Goal: Transaction & Acquisition: Purchase product/service

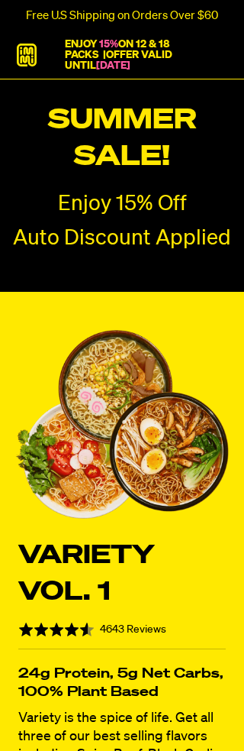
radio input "true"
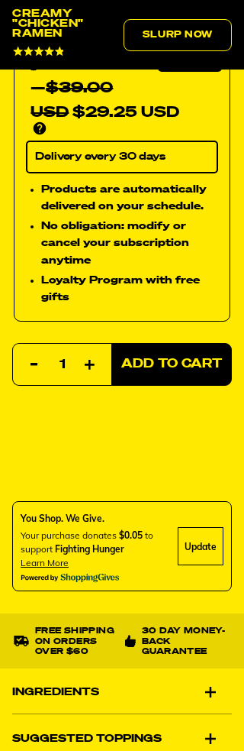
scroll to position [1003, 0]
